Goal: Task Accomplishment & Management: Use online tool/utility

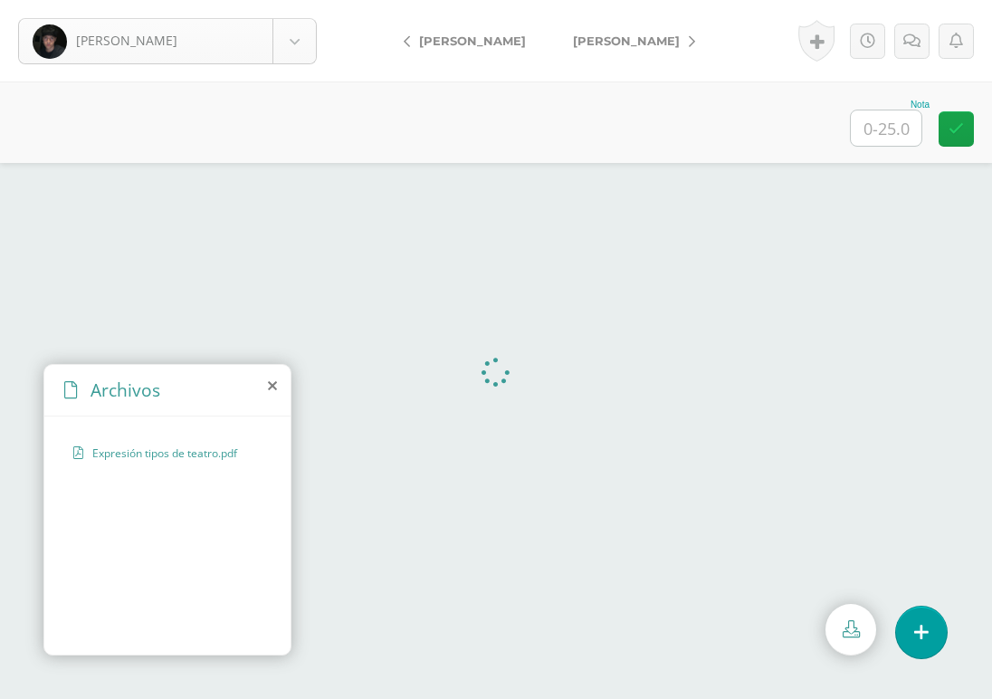
click at [301, 0] on body "Valenzuela, Brandon Albizuris, Diego Ascon, Victor Cajas, Eros Calderón, Emilio…" at bounding box center [496, 0] width 992 height 0
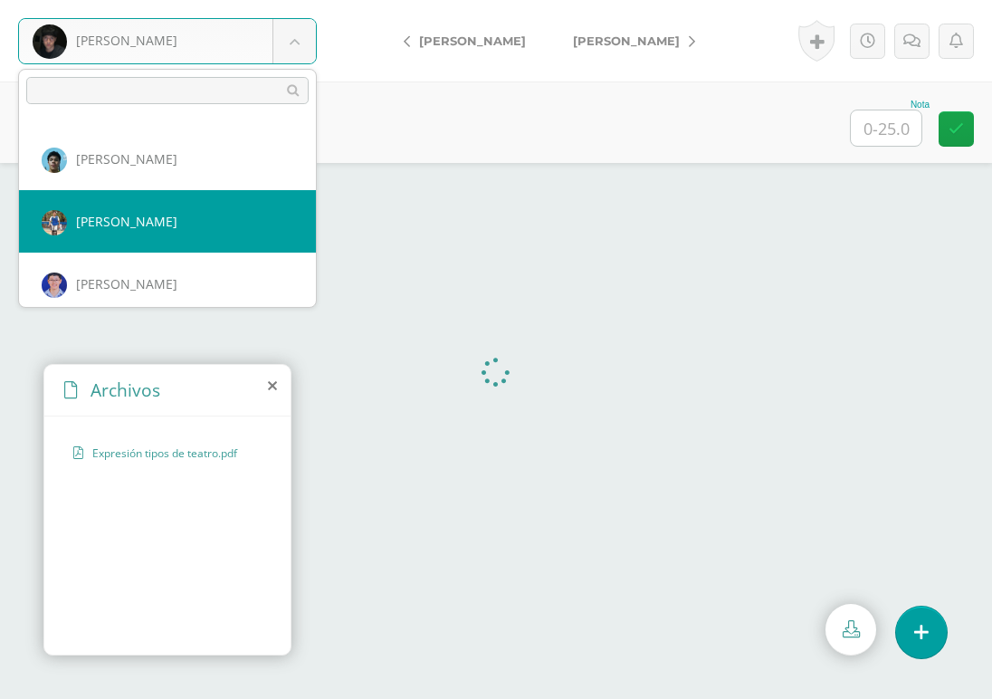
scroll to position [1753, 0]
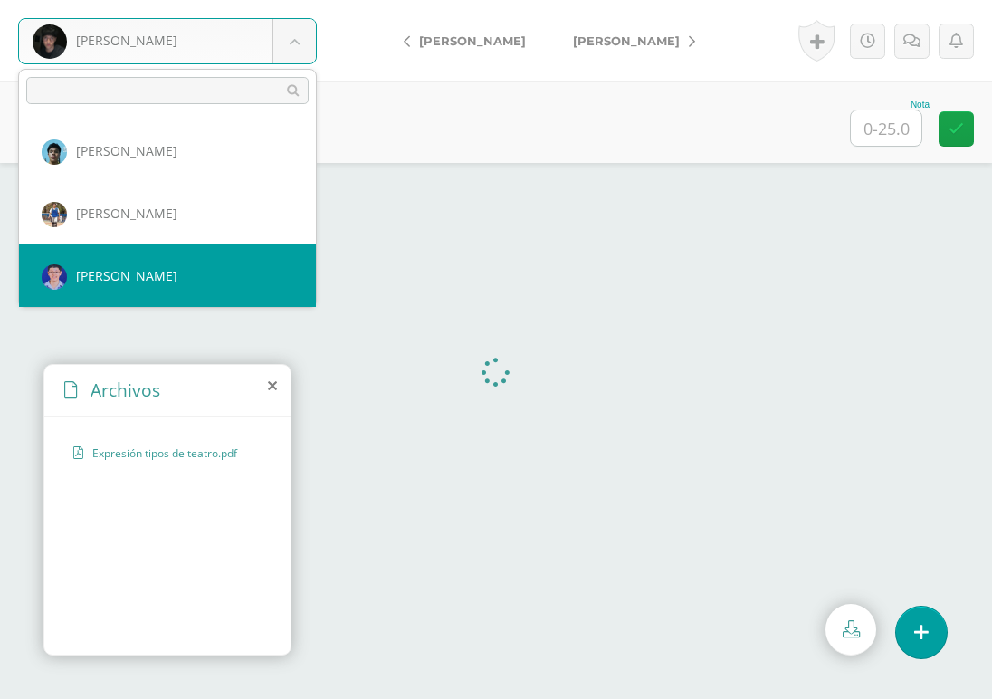
select select "761"
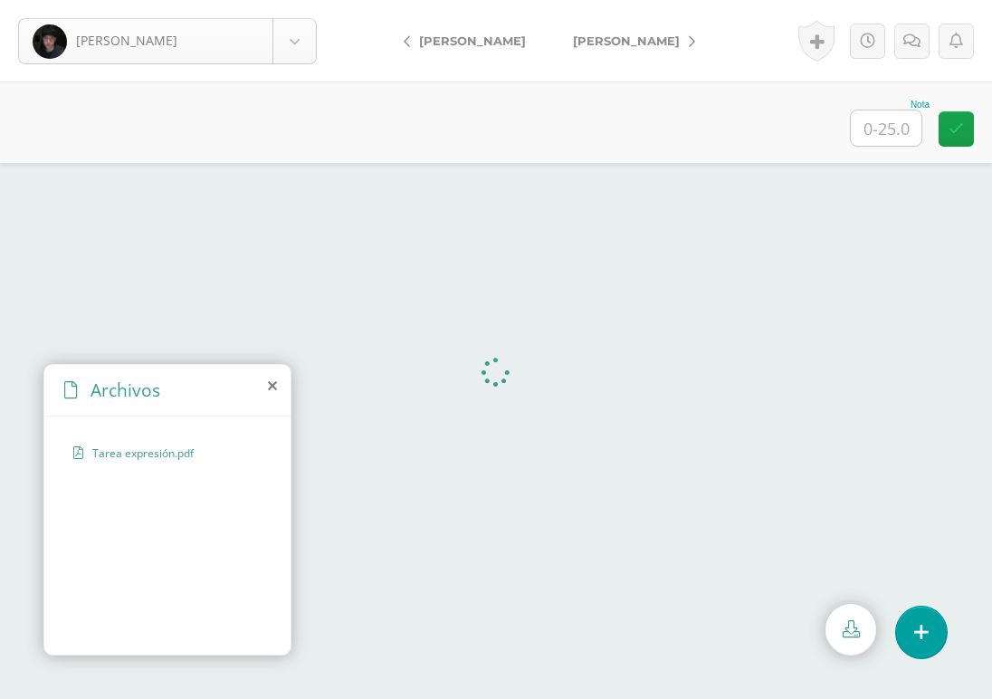
click at [292, 0] on body "Valenzuela, Brandon Albizuris, Diego Ascon, Victor Cajas, Eros Calderón, Emilio…" at bounding box center [496, 0] width 992 height 0
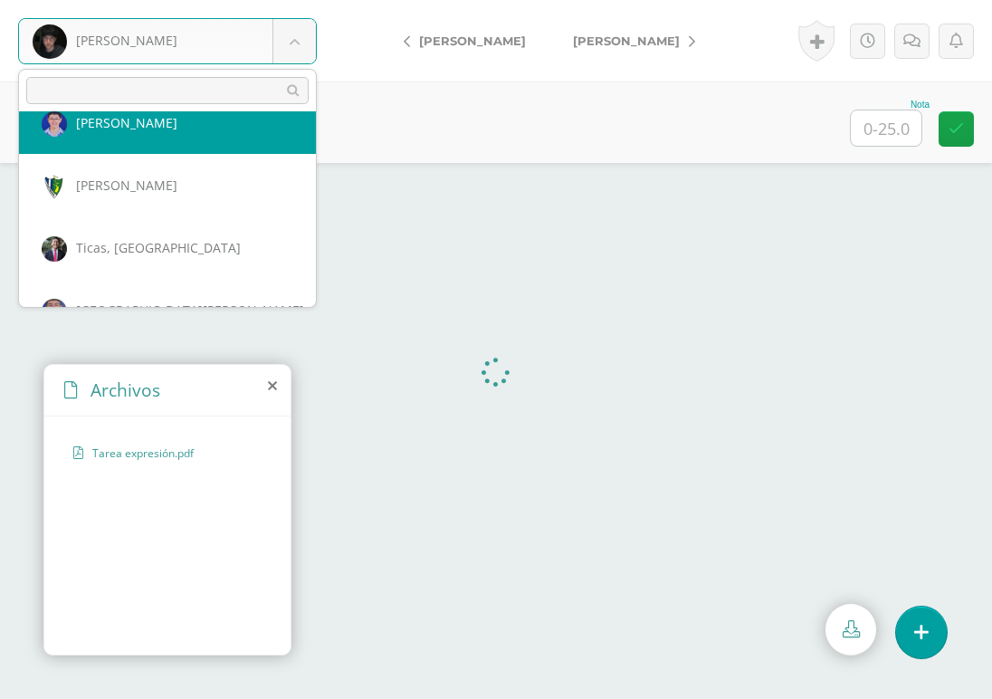
scroll to position [1892, 0]
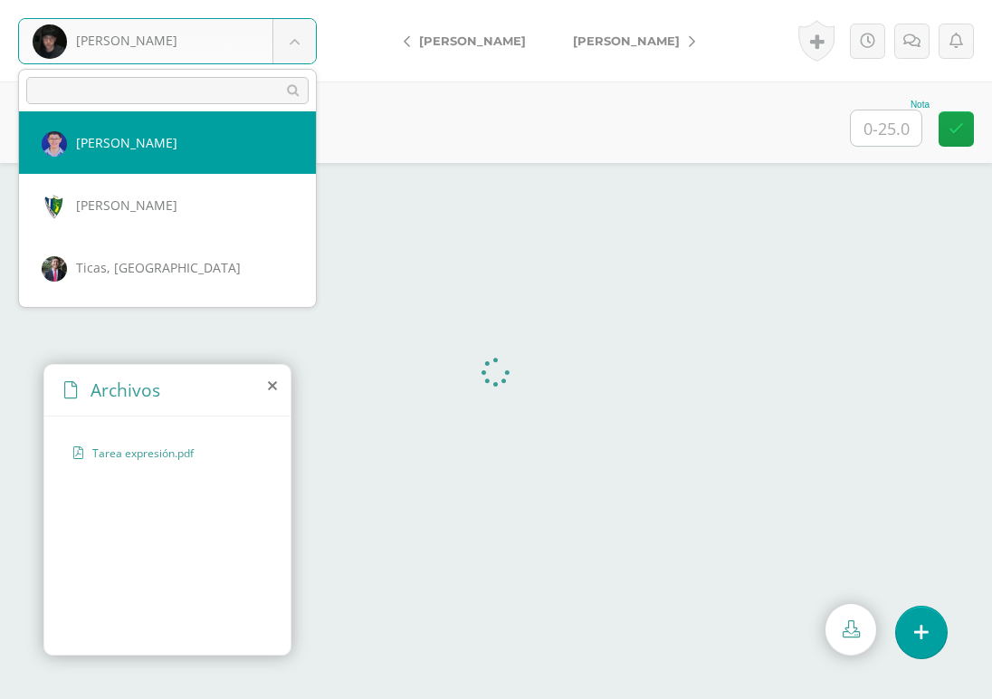
select select "761"
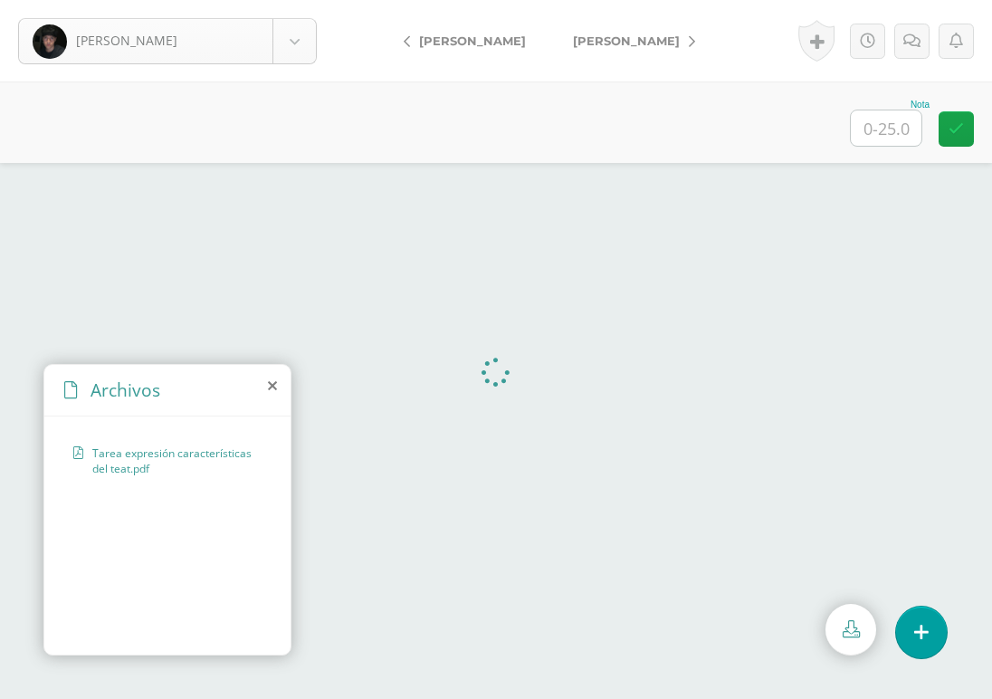
click at [303, 0] on body "Valenzuela, Brandon Albizuris, Diego Ascon, Victor Cajas, Eros Calderón, Emilio…" at bounding box center [496, 0] width 992 height 0
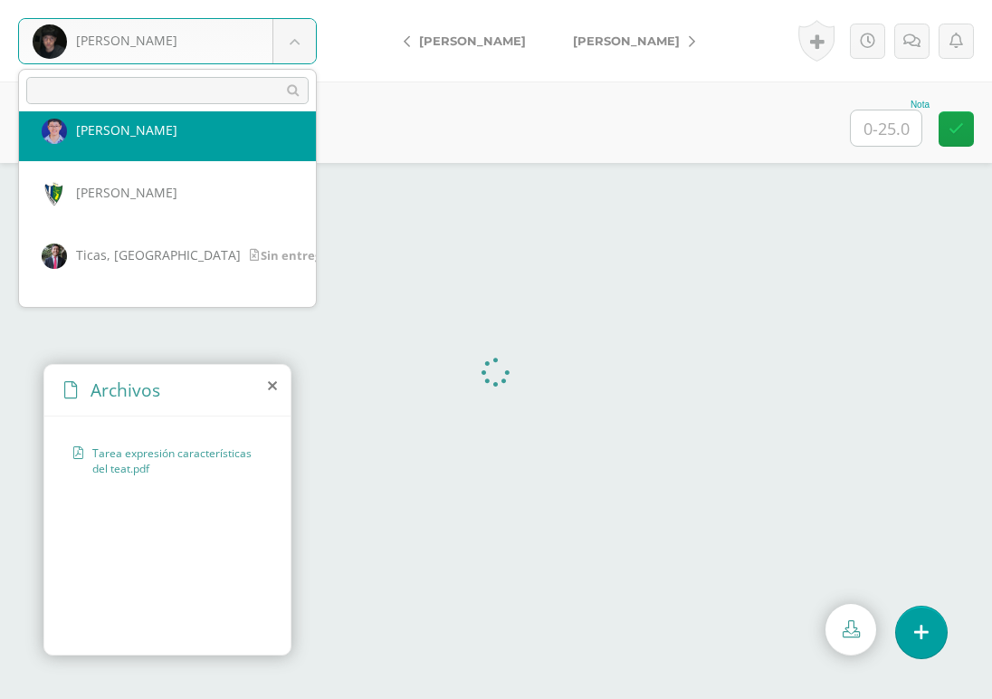
scroll to position [1889, 0]
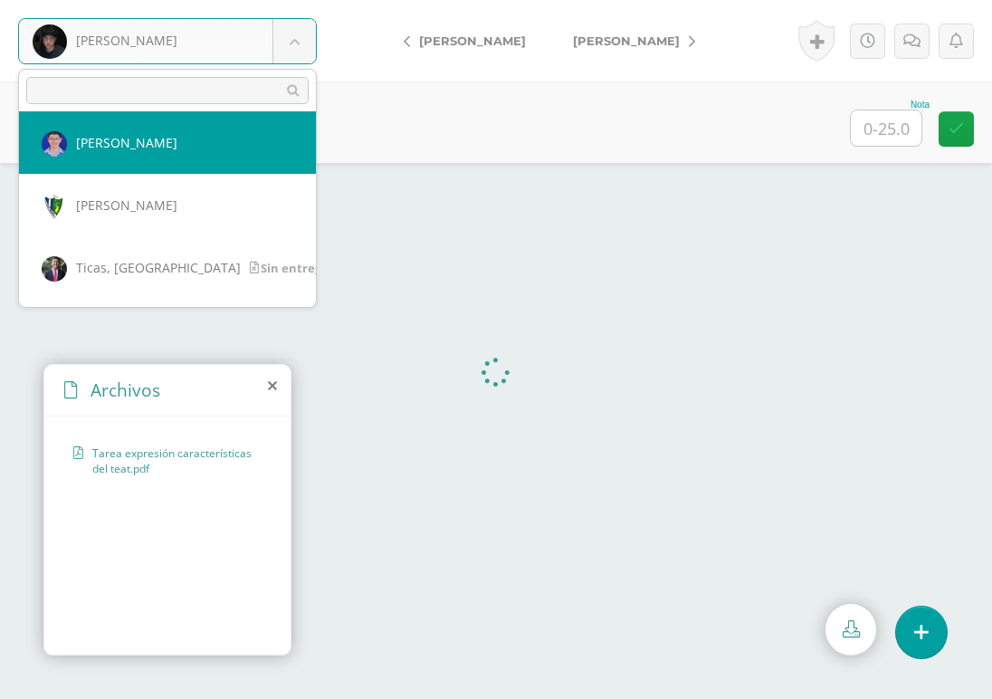
select select "761"
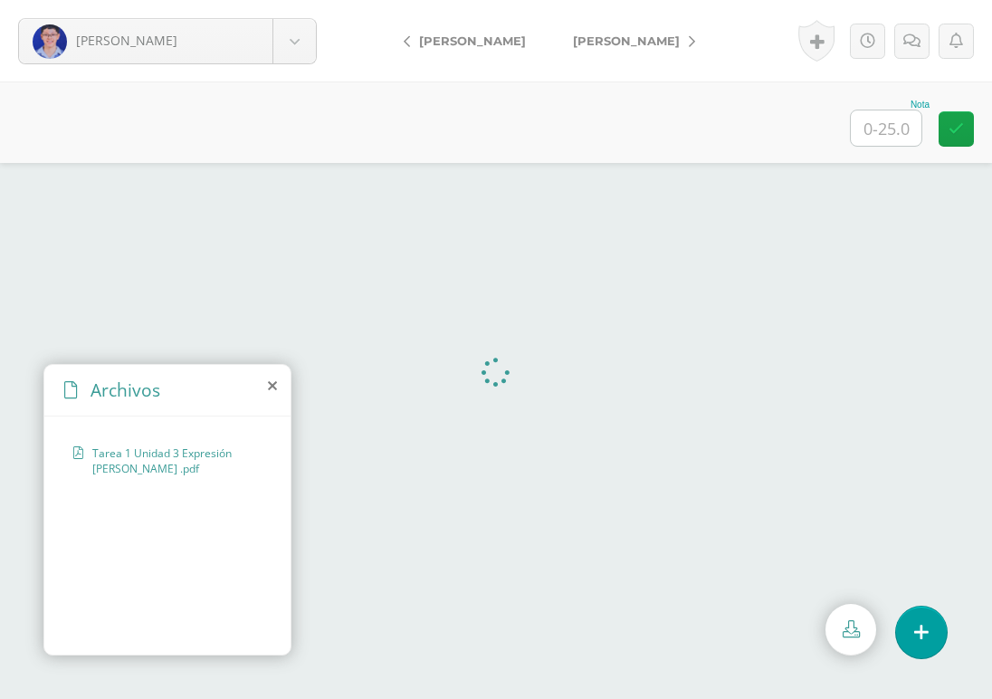
click at [599, 39] on span "[PERSON_NAME]" at bounding box center [626, 41] width 107 height 14
click at [611, 53] on link "[PERSON_NAME]" at bounding box center [630, 40] width 160 height 43
click at [613, 38] on span "[PERSON_NAME]" at bounding box center [626, 41] width 107 height 14
click at [599, 43] on span "Ticas, [GEOGRAPHIC_DATA]" at bounding box center [660, 41] width 174 height 14
click at [632, 29] on link "Ticas, [GEOGRAPHIC_DATA]" at bounding box center [663, 40] width 227 height 43
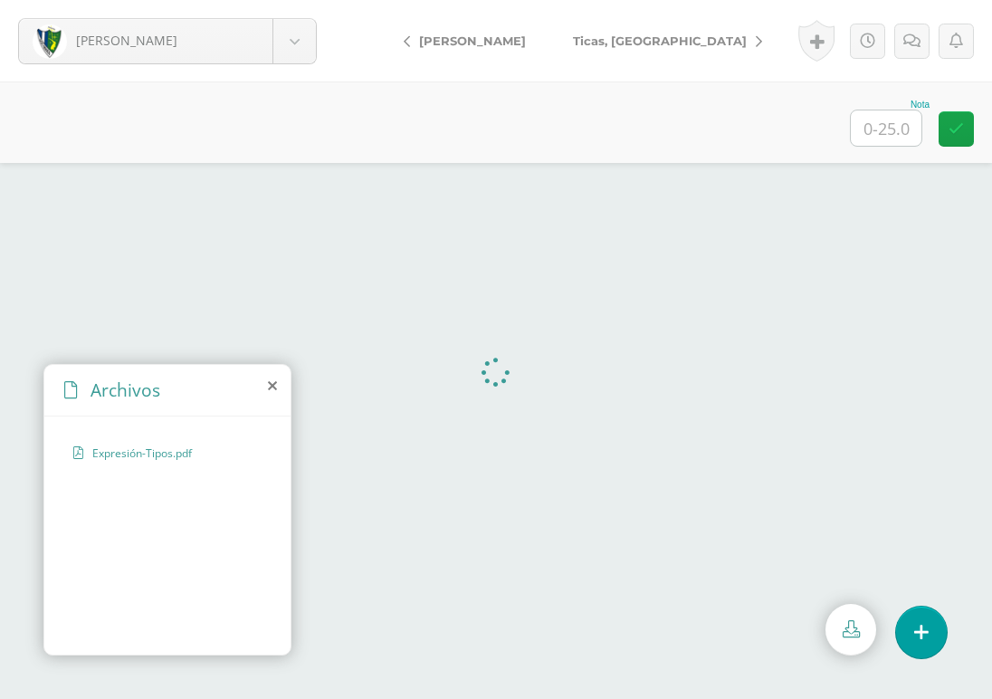
click at [627, 34] on span "Ticas, [GEOGRAPHIC_DATA]" at bounding box center [660, 41] width 174 height 14
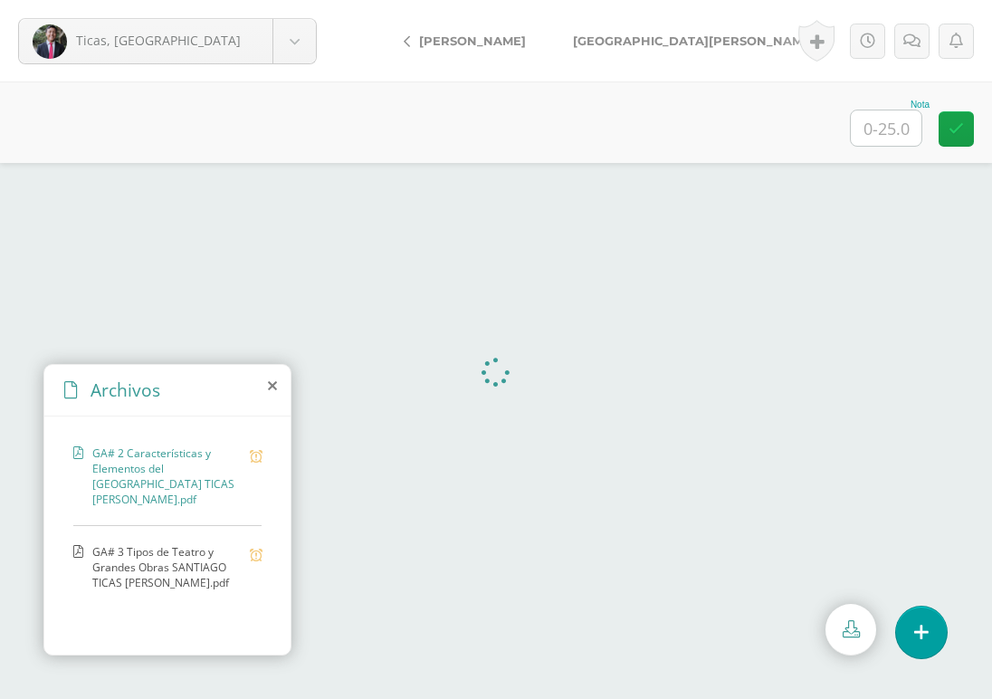
click at [182, 545] on span "GA# 3 Tipos de Teatro y Grandes Obras SANTIAGO TICAS [PERSON_NAME].pdf" at bounding box center [166, 567] width 149 height 46
click at [616, 38] on span "[GEOGRAPHIC_DATA][PERSON_NAME]" at bounding box center [694, 41] width 243 height 14
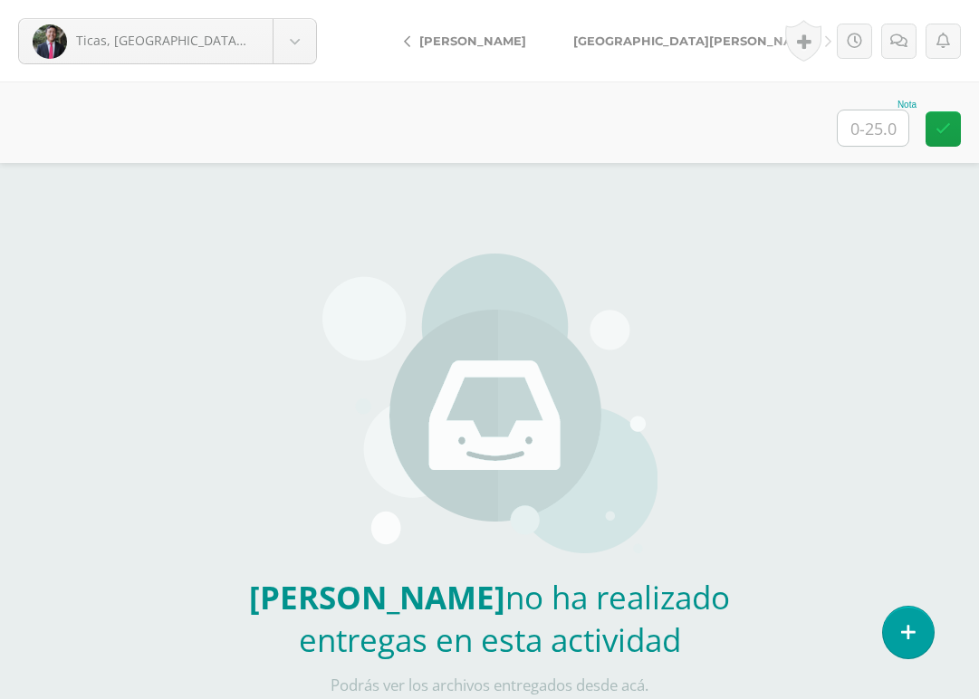
click at [629, 51] on link "[GEOGRAPHIC_DATA][PERSON_NAME]" at bounding box center [698, 40] width 296 height 43
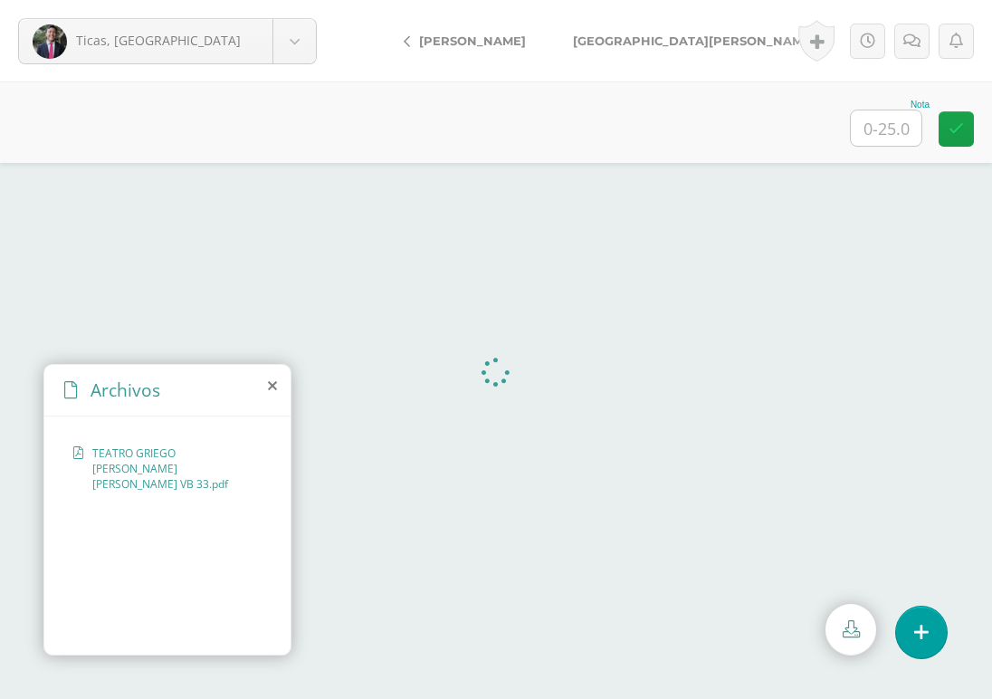
click at [629, 46] on span "[GEOGRAPHIC_DATA][PERSON_NAME]" at bounding box center [694, 41] width 243 height 14
click at [617, 48] on link "[GEOGRAPHIC_DATA][PERSON_NAME][GEOGRAPHIC_DATA]" at bounding box center [833, 40] width 432 height 43
click at [647, 43] on span "[GEOGRAPHIC_DATA][PERSON_NAME][GEOGRAPHIC_DATA]" at bounding box center [829, 41] width 378 height 14
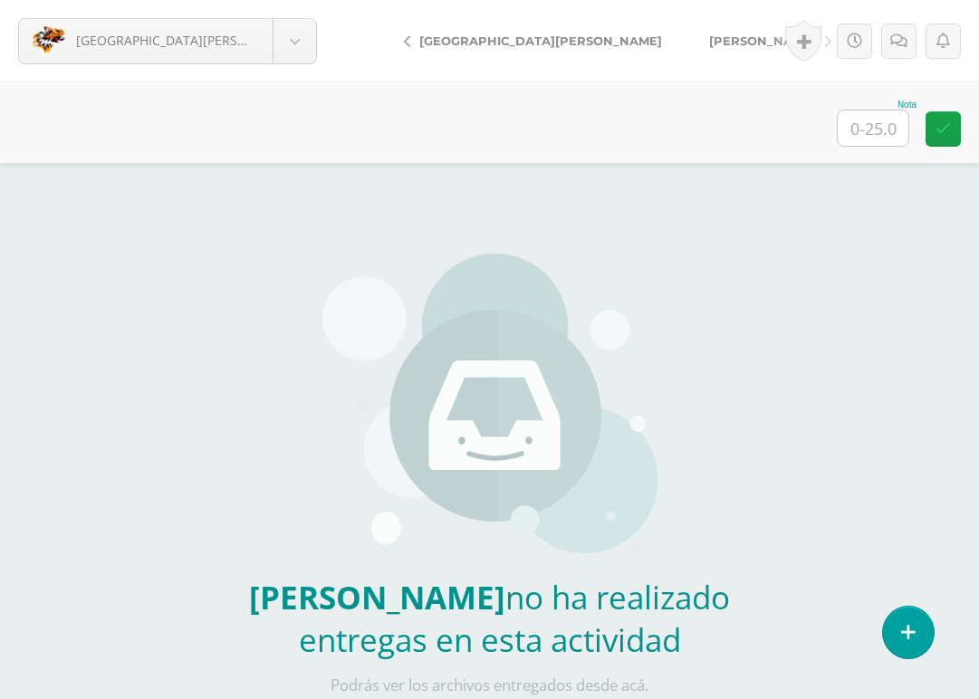
scroll to position [54, 0]
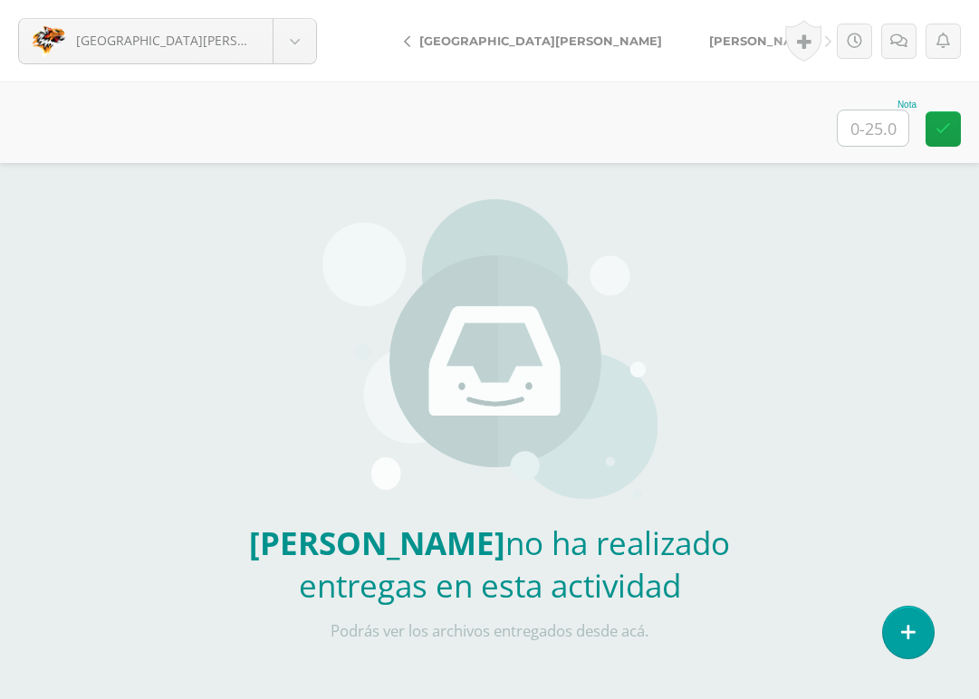
click at [709, 46] on span "[PERSON_NAME]" at bounding box center [762, 41] width 107 height 14
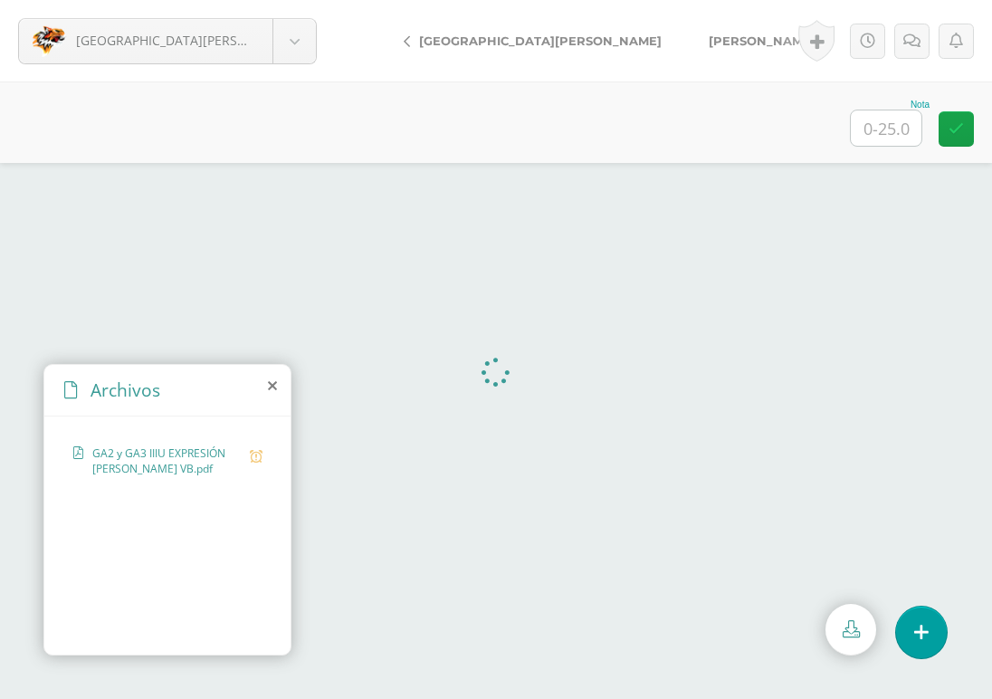
click at [685, 45] on link "[PERSON_NAME]" at bounding box center [765, 40] width 160 height 43
drag, startPoint x: 637, startPoint y: 34, endPoint x: 637, endPoint y: 5, distance: 29.0
click at [709, 34] on span "[PERSON_NAME]" at bounding box center [762, 41] width 107 height 14
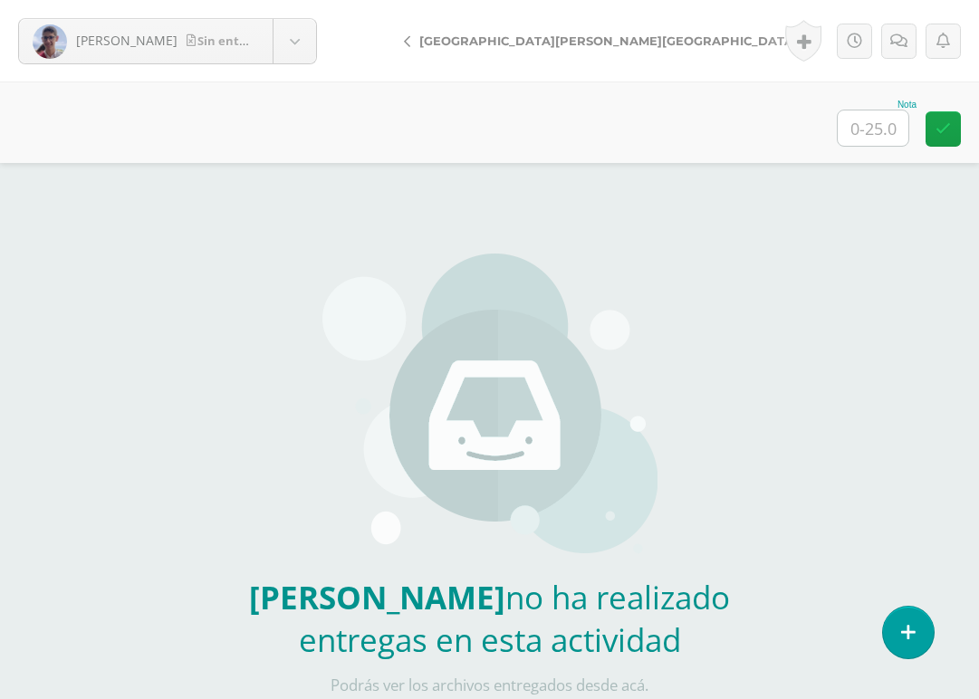
scroll to position [54, 0]
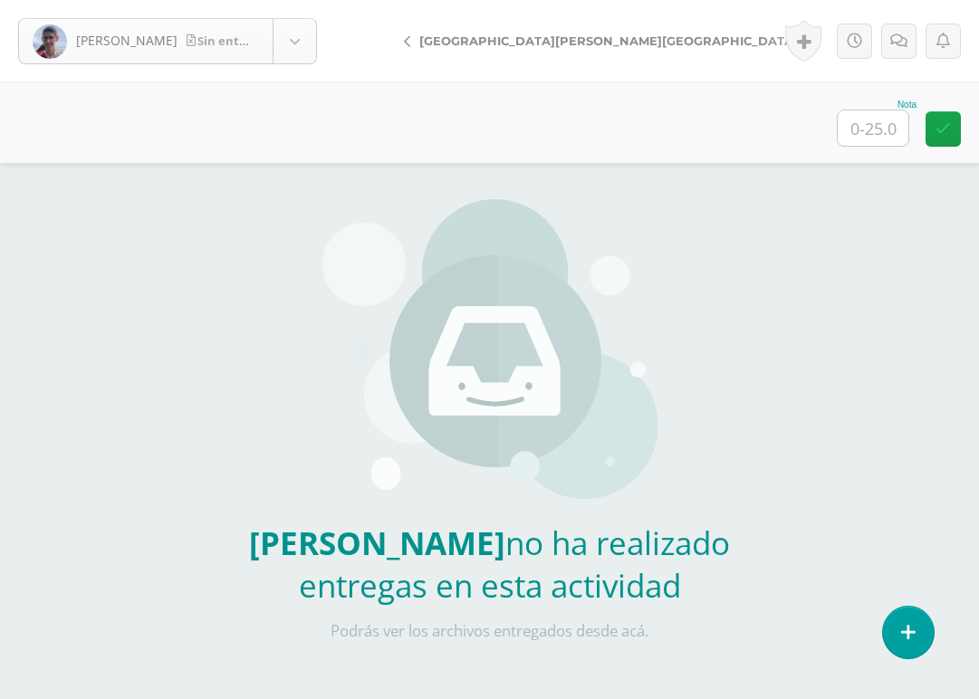
click at [292, 55] on body "Urrutia, Mario Sin entrega Albizuris, Diego Ascon, Victor Cajas, Eros Calderón,…" at bounding box center [489, 322] width 979 height 753
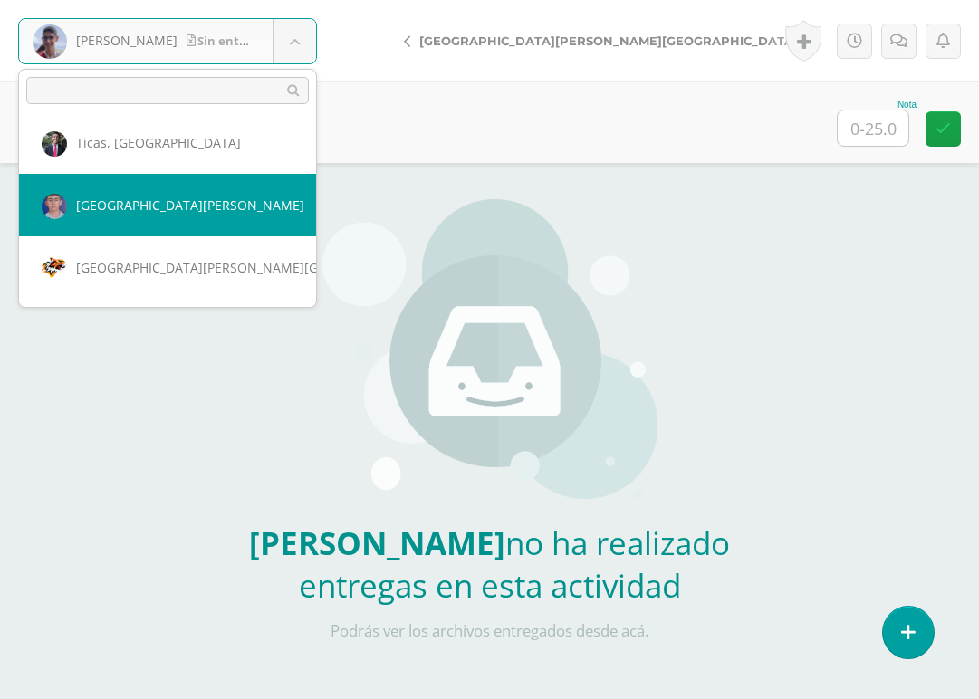
scroll to position [2204, 0]
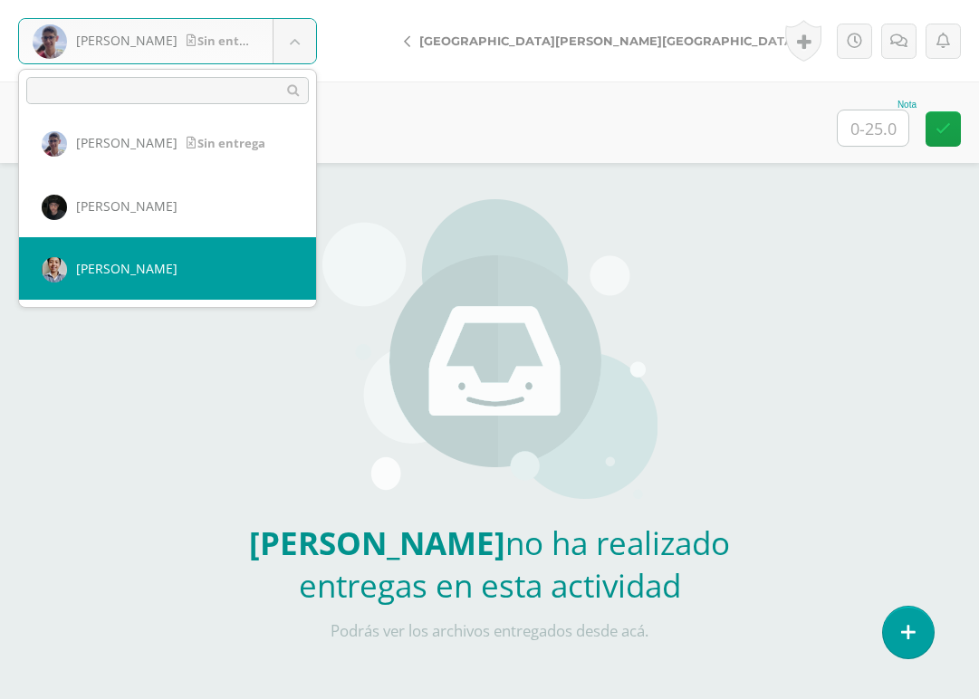
select select "802"
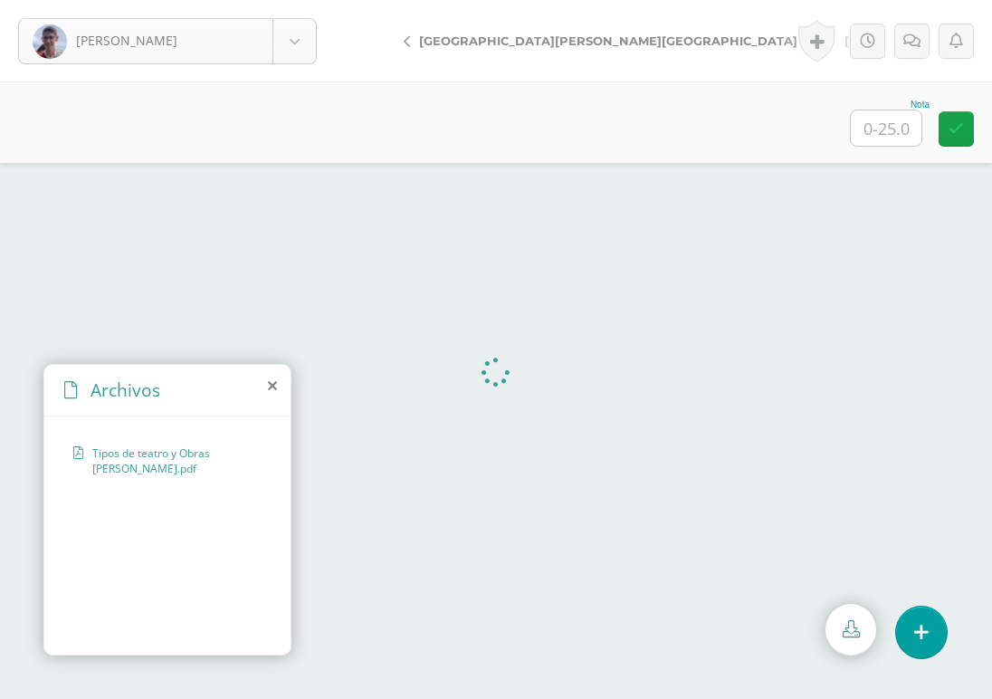
click at [292, 0] on body "Urrutia, Mario Albizuris, Diego Ascon, Victor Cajas, Eros Calderón, Emilio Chac…" at bounding box center [496, 0] width 992 height 0
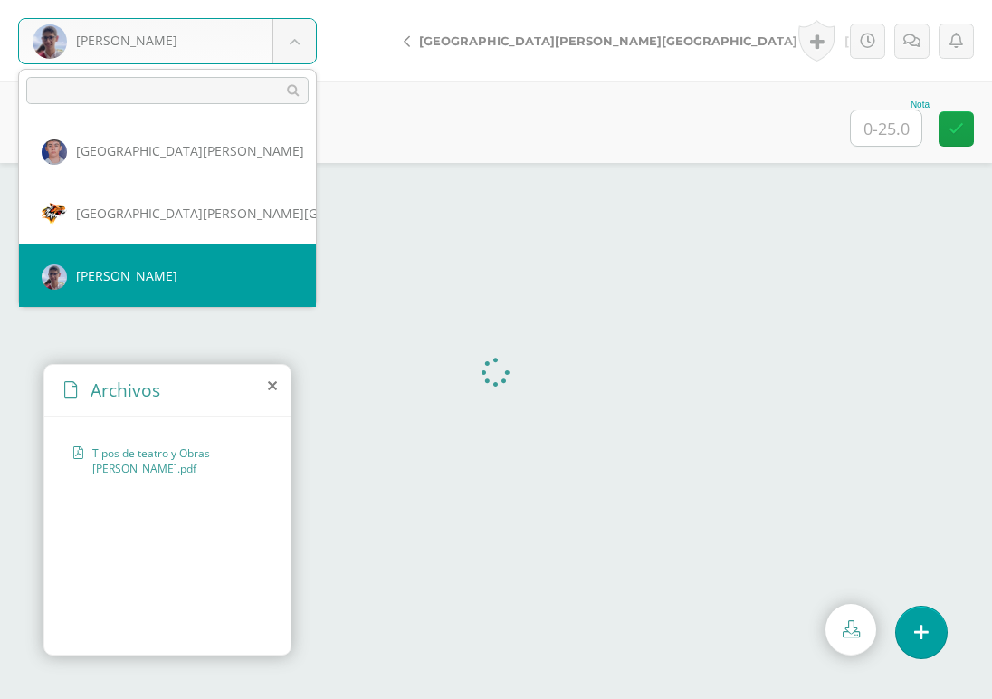
scroll to position [2198, 0]
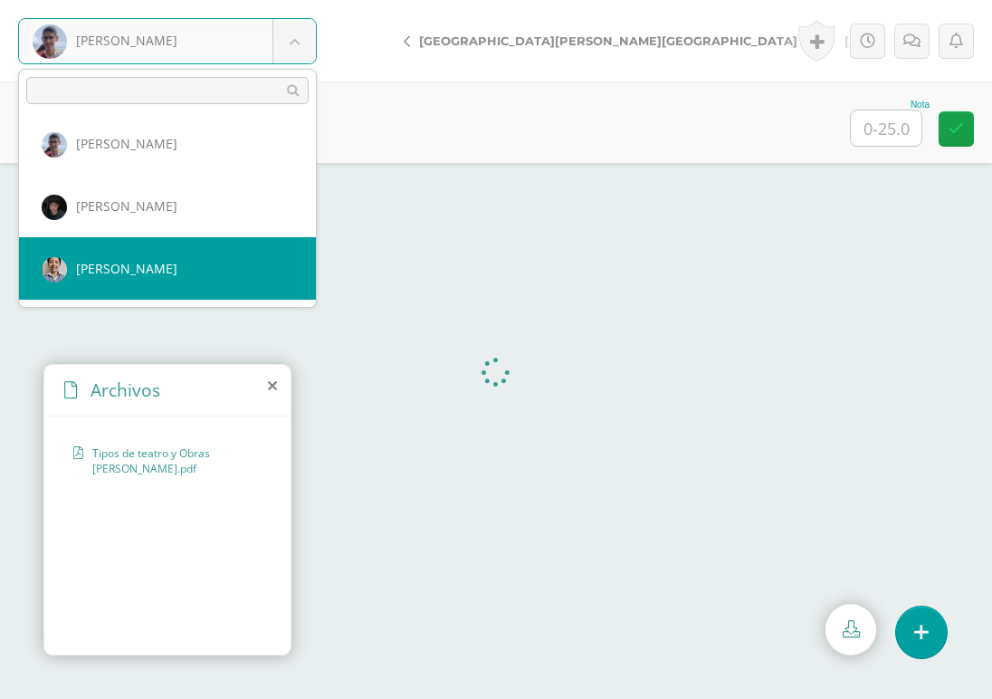
select select "802"
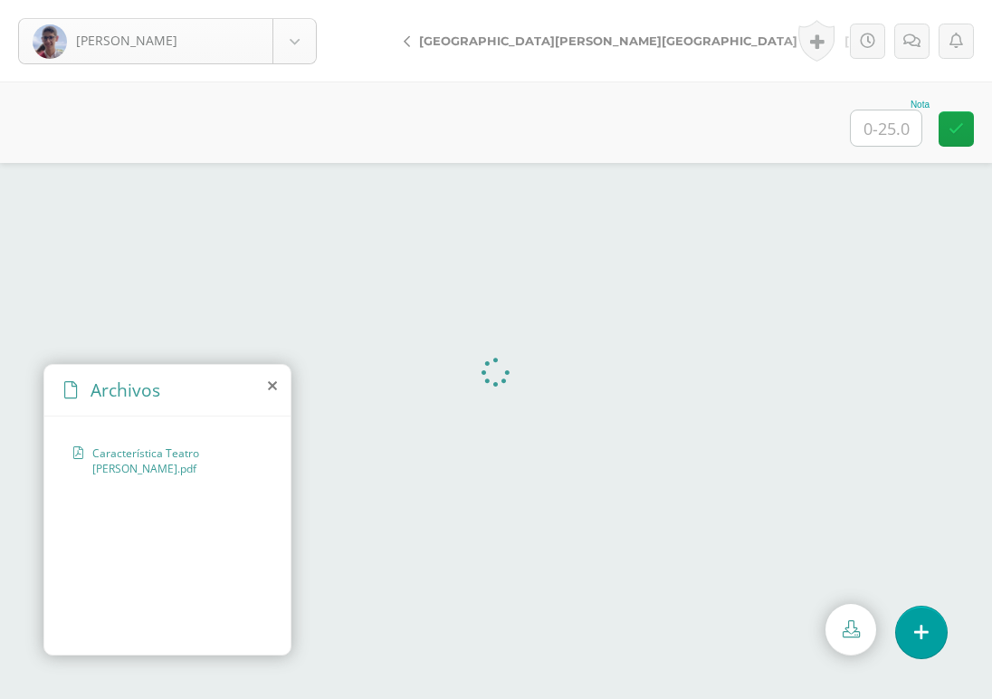
click at [305, 0] on body "[PERSON_NAME] [GEOGRAPHIC_DATA][PERSON_NAME][GEOGRAPHIC_DATA] [PERSON_NAME] Caj…" at bounding box center [496, 0] width 992 height 0
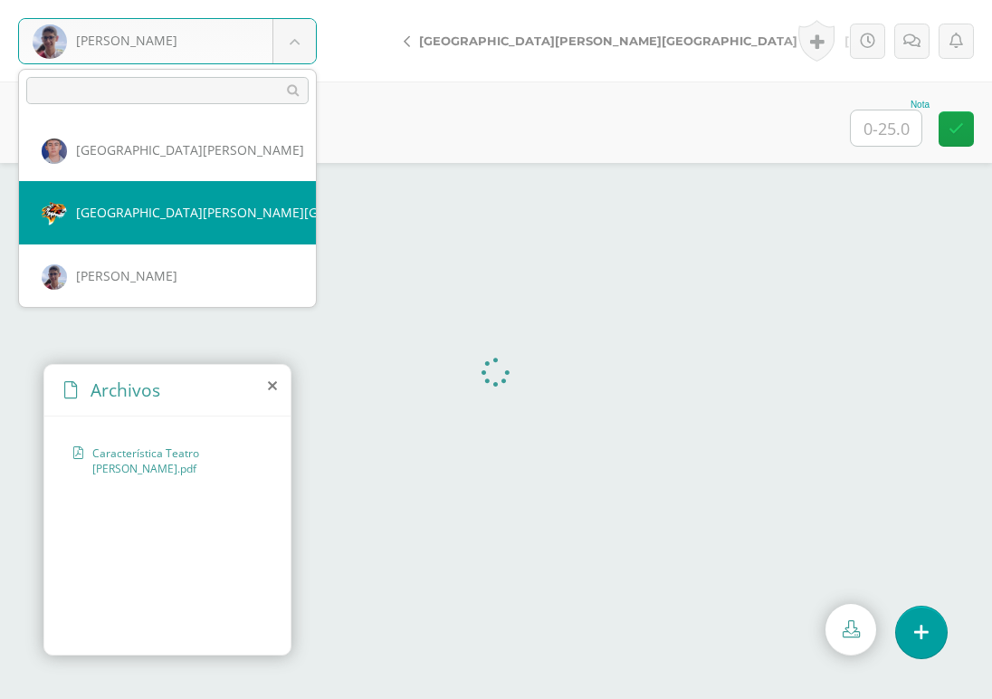
scroll to position [2202, 0]
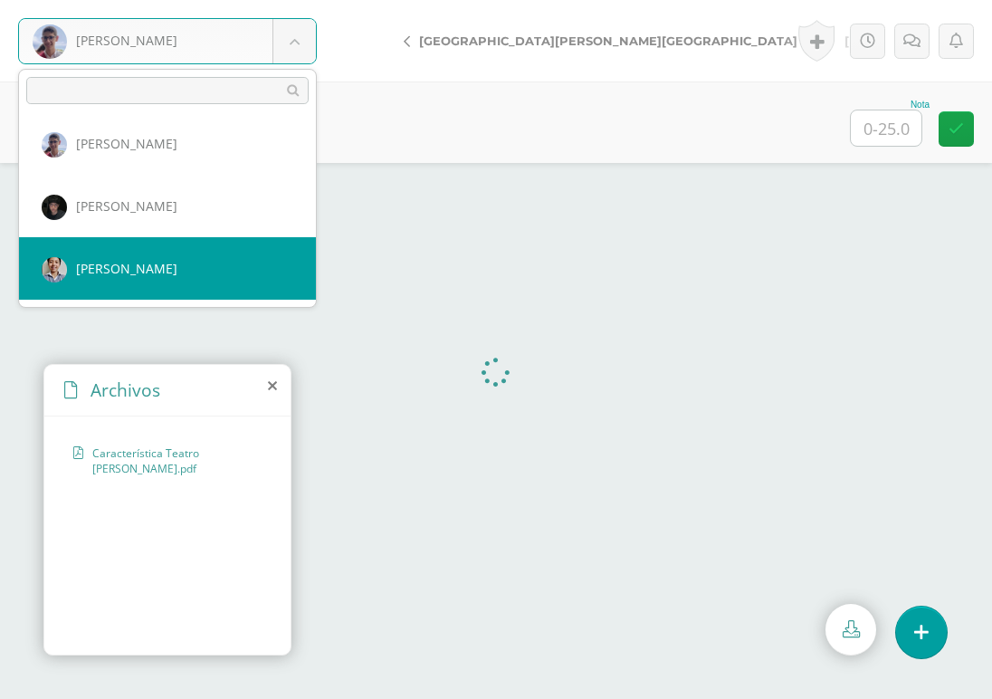
select select "802"
